Goal: Information Seeking & Learning: Understand process/instructions

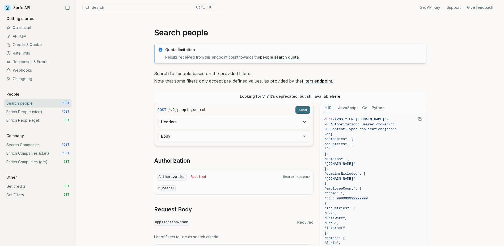
click at [25, 51] on link "Rate limits" at bounding box center [37, 53] width 67 height 9
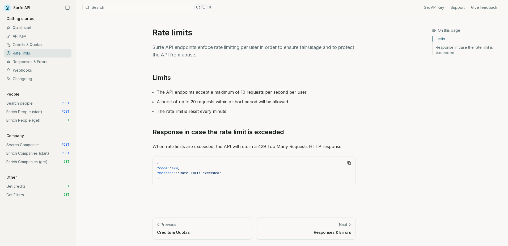
click at [36, 33] on link "API Key" at bounding box center [37, 36] width 67 height 9
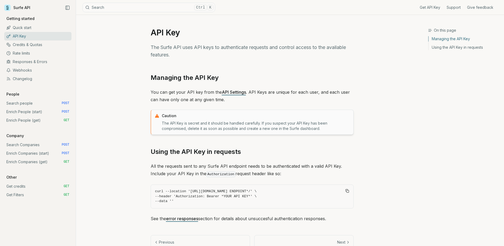
click at [35, 30] on link "Quick start" at bounding box center [37, 27] width 67 height 9
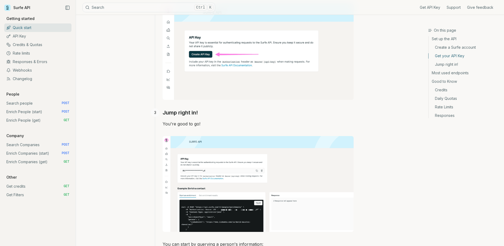
scroll to position [292, 0]
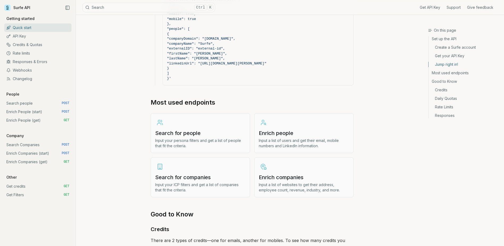
scroll to position [558, 0]
click at [201, 178] on h3 "Search for companies" at bounding box center [200, 176] width 90 height 7
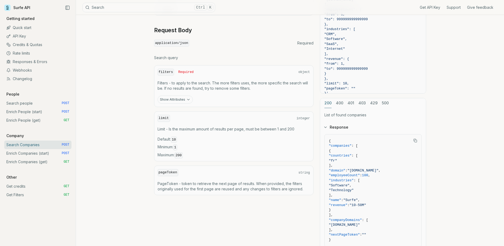
scroll to position [140, 0]
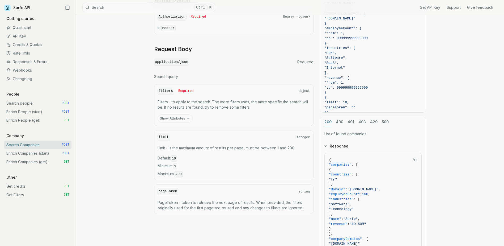
click at [177, 120] on button "Show Attributes" at bounding box center [175, 118] width 35 height 8
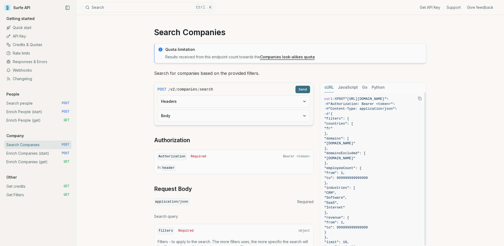
scroll to position [0, 0]
click at [276, 56] on link "Companies look-alikes quota" at bounding box center [287, 57] width 55 height 5
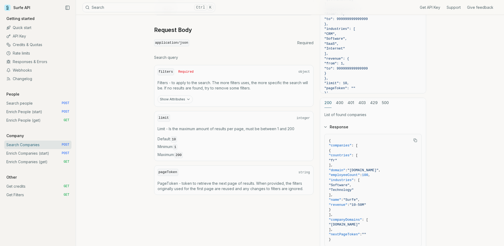
scroll to position [159, 0]
